Goal: Task Accomplishment & Management: Use online tool/utility

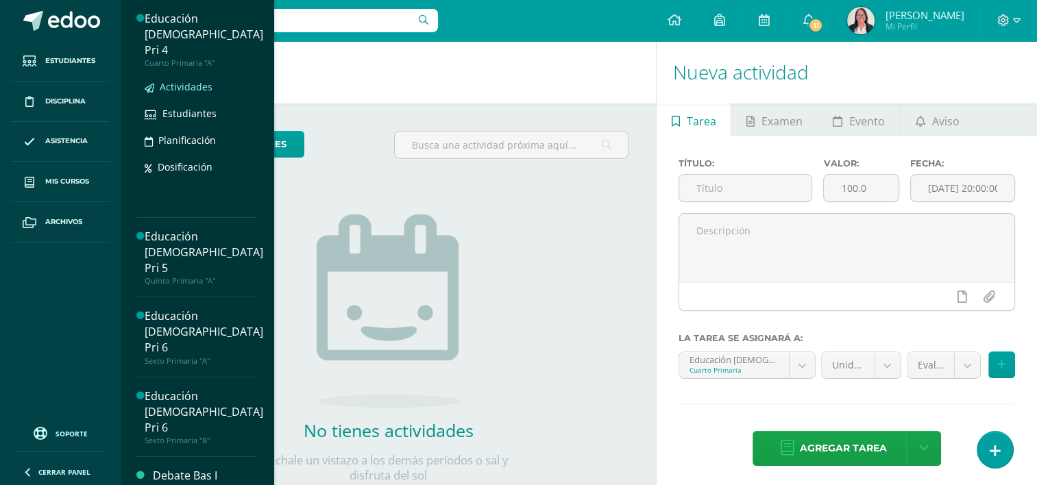
click at [197, 80] on span "Actividades" at bounding box center [186, 86] width 53 height 13
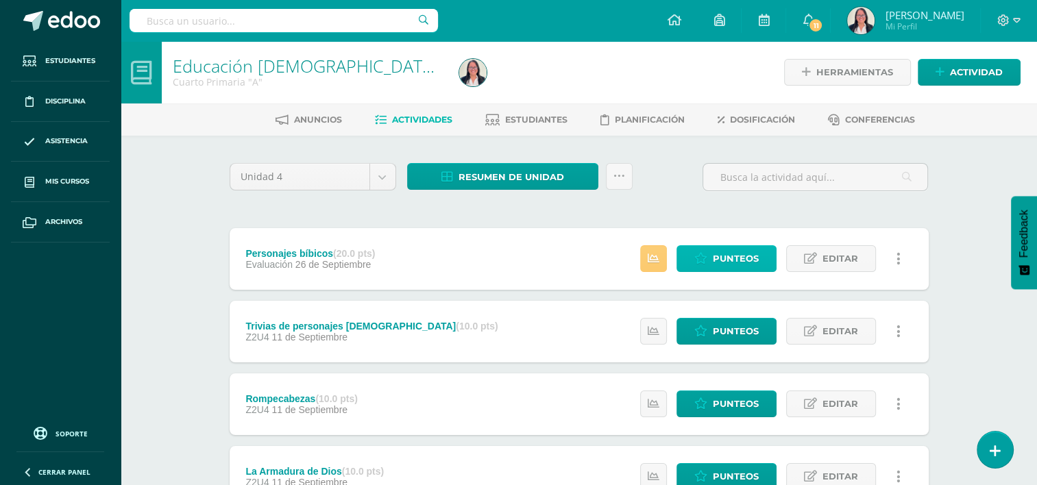
click at [712, 254] on link "Punteos" at bounding box center [726, 258] width 100 height 27
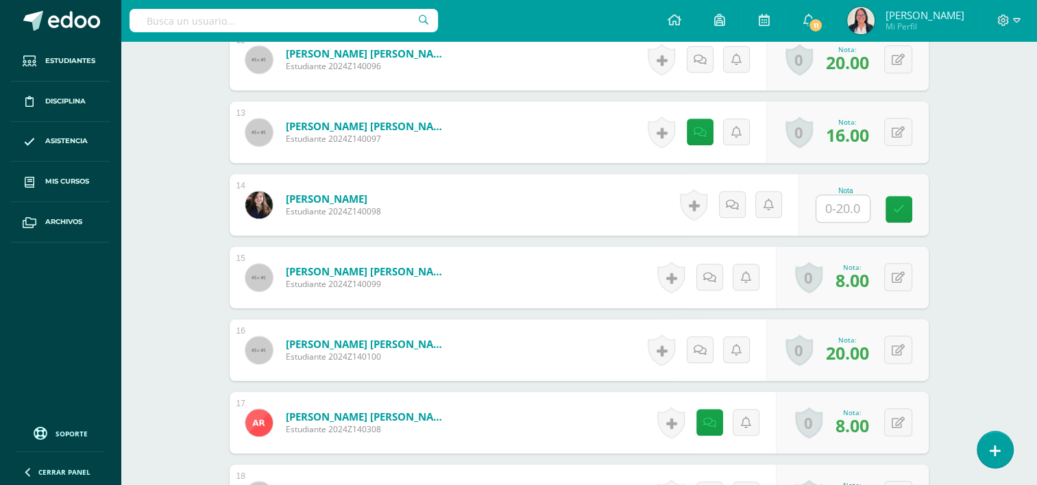
scroll to position [1300, 0]
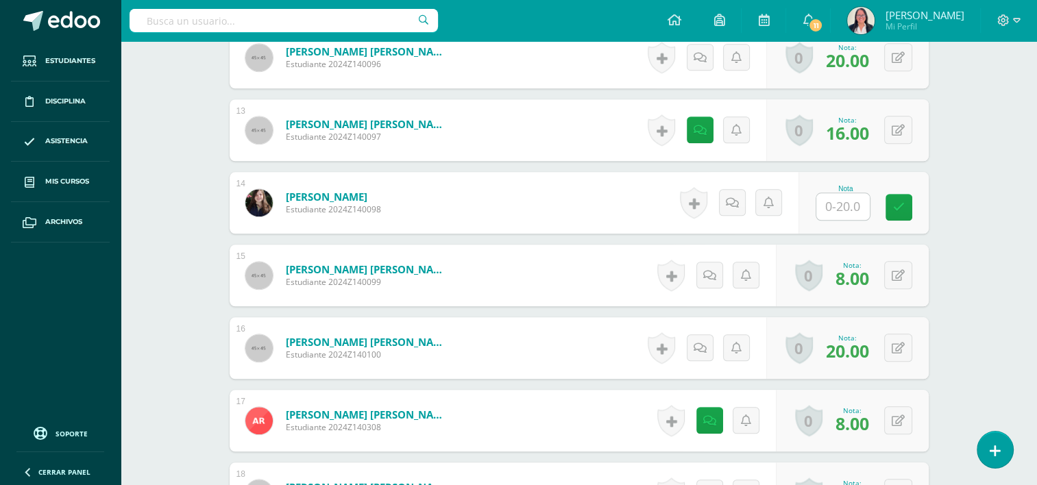
click at [843, 201] on input "text" at bounding box center [842, 206] width 53 height 27
type input "20"
click at [912, 203] on icon at bounding box center [908, 207] width 12 height 12
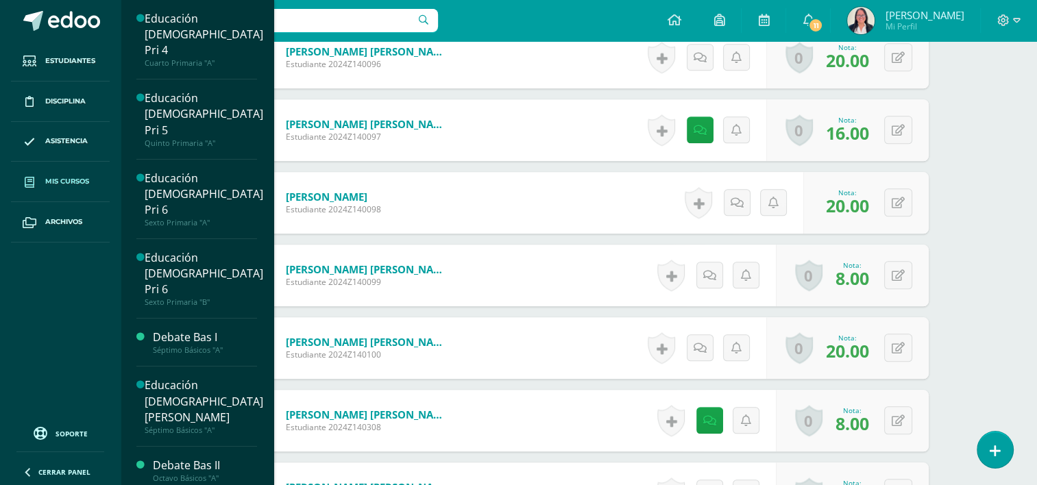
click at [62, 182] on span "Mis cursos" at bounding box center [67, 181] width 44 height 11
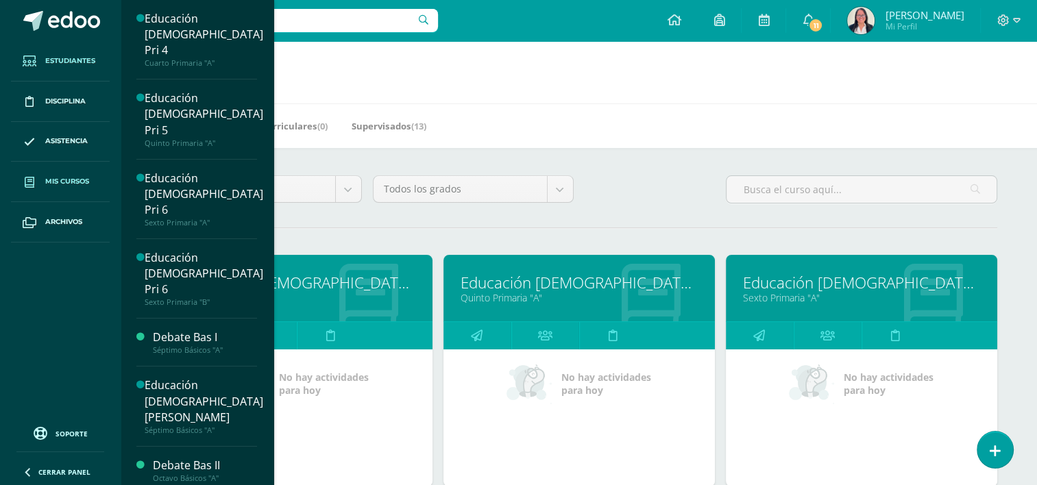
click at [77, 62] on span "Estudiantes" at bounding box center [70, 60] width 50 height 11
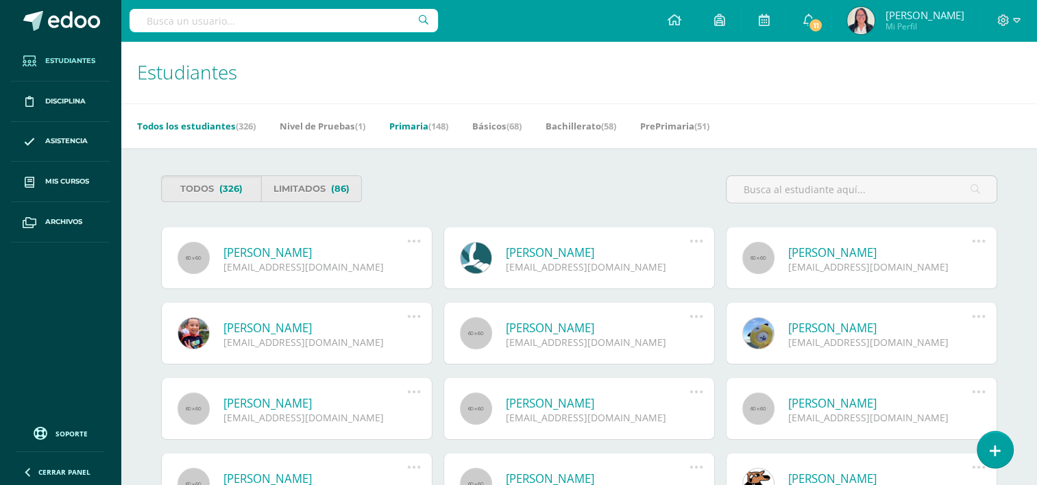
click at [410, 133] on link "Primaria (148)" at bounding box center [418, 126] width 59 height 22
click at [412, 125] on link "Primaria (148)" at bounding box center [418, 126] width 59 height 22
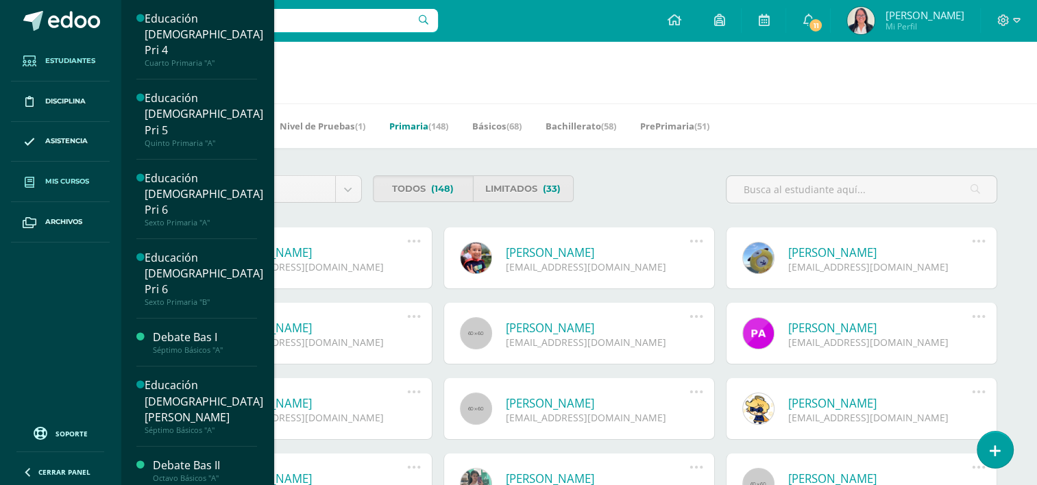
click at [71, 173] on link "Mis cursos" at bounding box center [60, 182] width 99 height 40
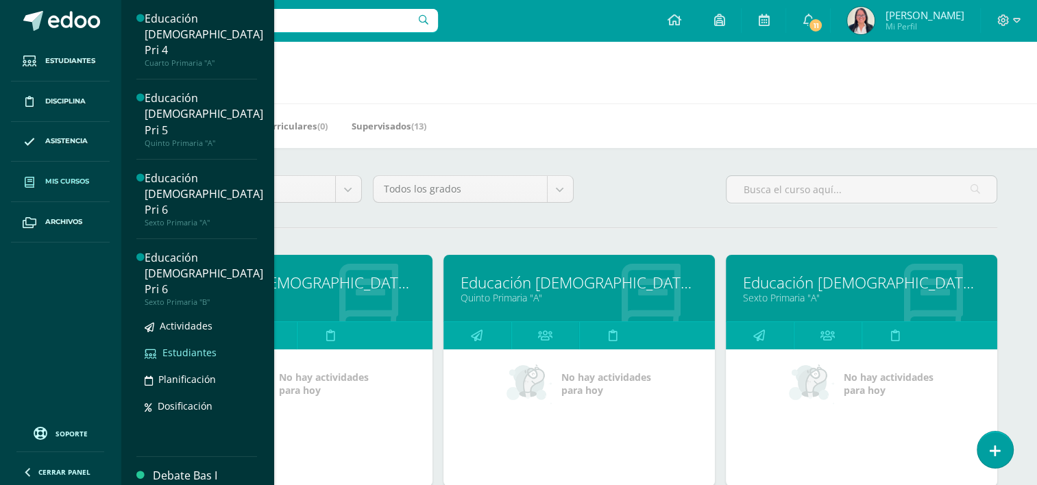
click at [195, 346] on span "Estudiantes" at bounding box center [189, 352] width 54 height 13
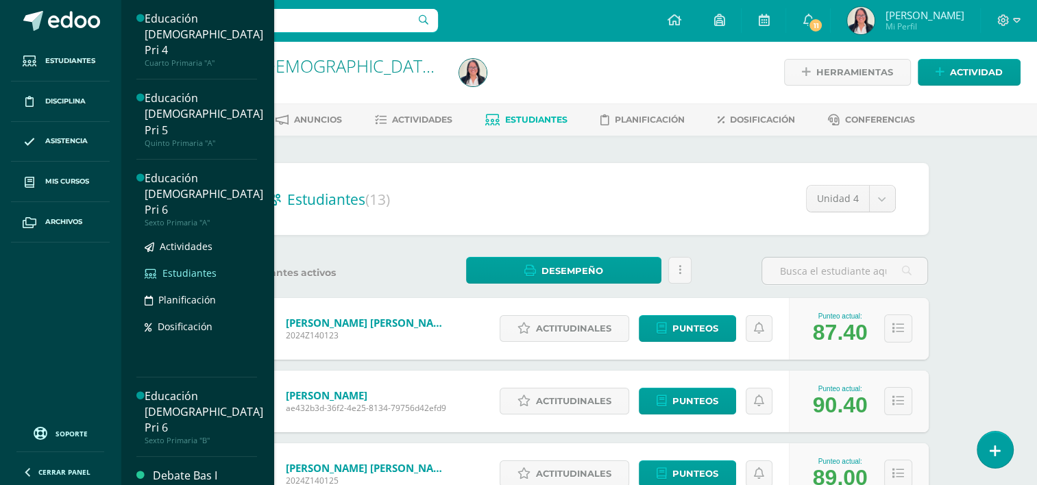
click at [194, 266] on span "Estudiantes" at bounding box center [189, 272] width 54 height 13
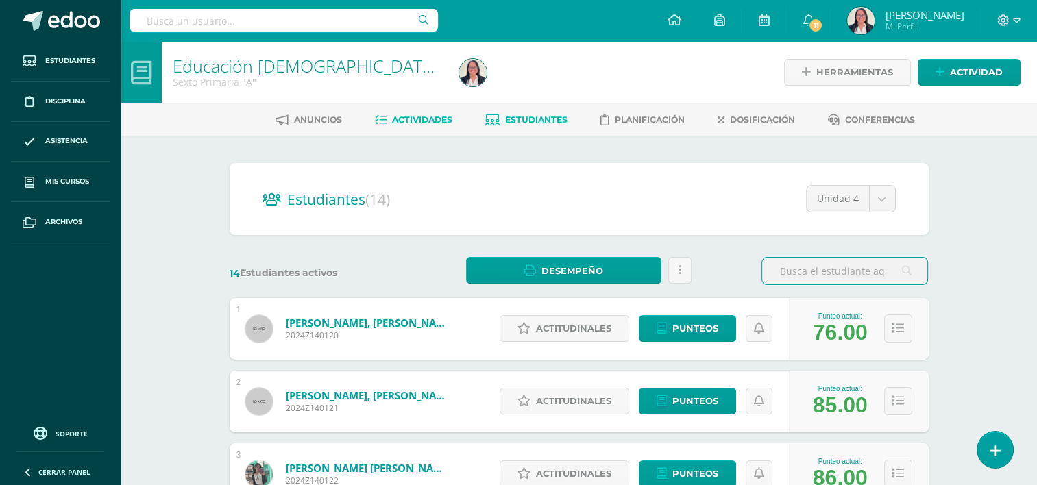
click at [423, 123] on span "Actividades" at bounding box center [422, 119] width 60 height 10
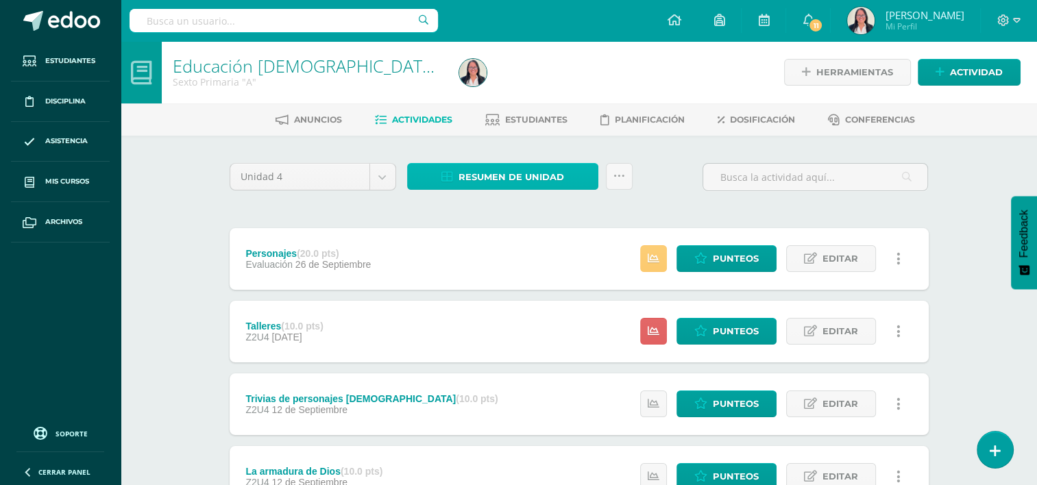
click at [500, 171] on span "Resumen de unidad" at bounding box center [511, 176] width 106 height 25
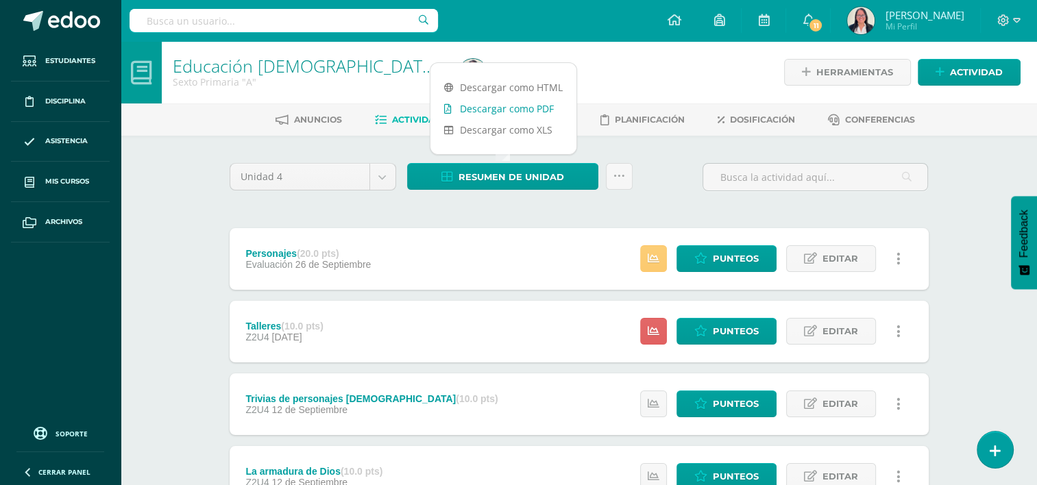
click at [487, 111] on link "Descargar como PDF" at bounding box center [503, 108] width 146 height 21
